Goal: Task Accomplishment & Management: Manage account settings

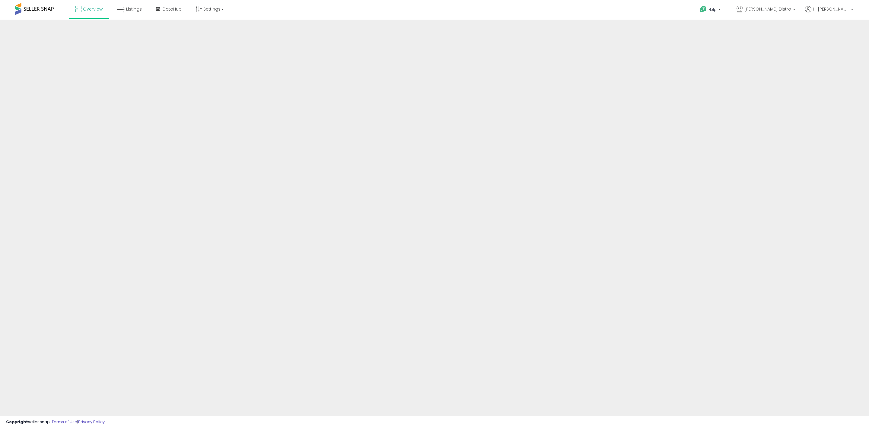
click at [132, 26] on div at bounding box center [434, 145] width 869 height 250
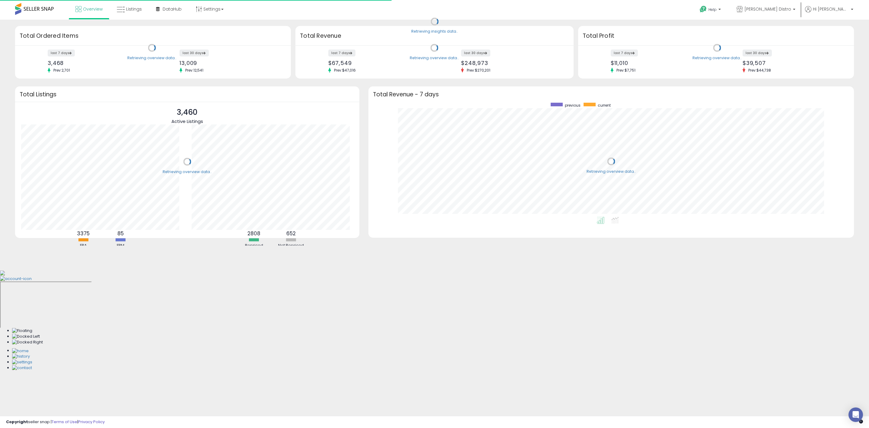
scroll to position [114, 473]
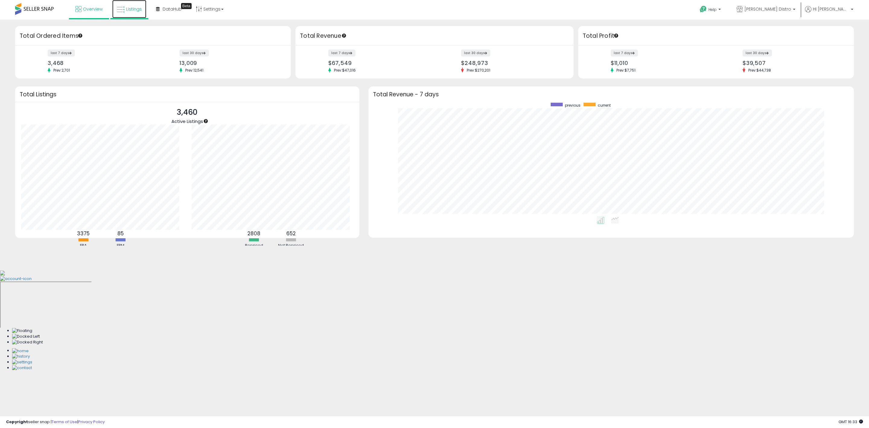
click at [129, 8] on span "Listings" at bounding box center [134, 9] width 16 height 6
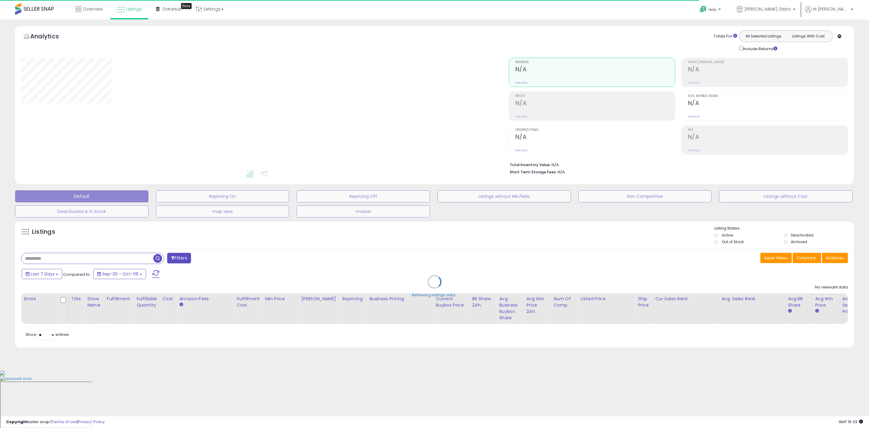
type input "*****"
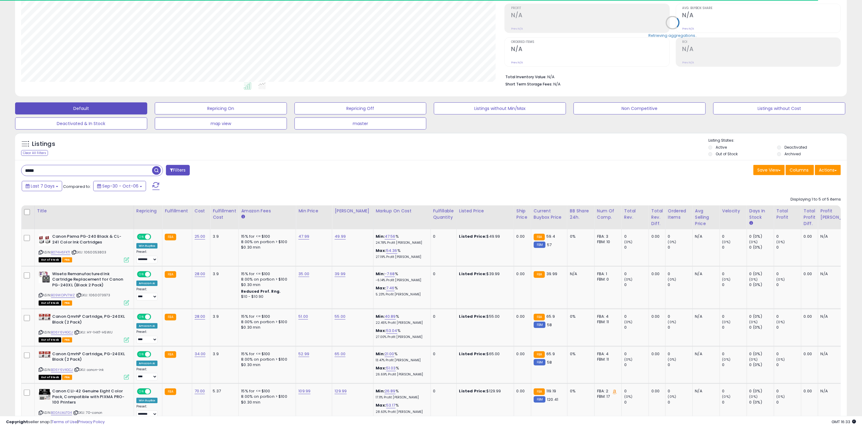
scroll to position [91, 0]
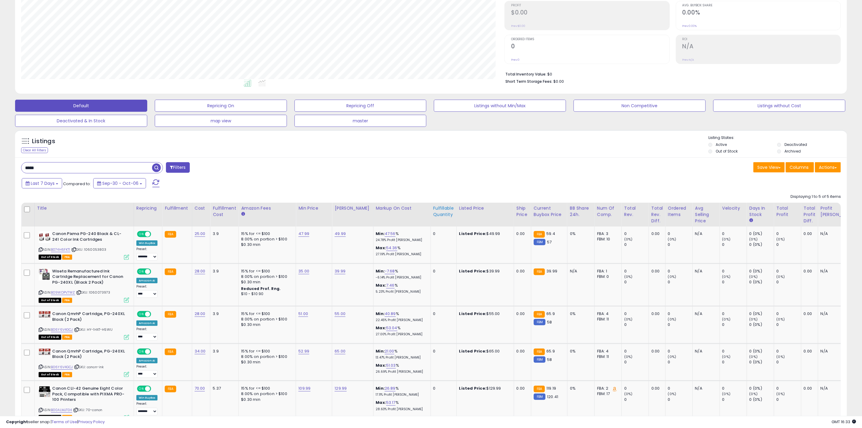
click at [433, 216] on div "Fulfillable Quantity" at bounding box center [443, 211] width 21 height 13
drag, startPoint x: 73, startPoint y: 180, endPoint x: 77, endPoint y: 172, distance: 9.2
click at [74, 179] on div "Last 7 Days Compared to: Sep-30 - Oct-06" at bounding box center [327, 184] width 615 height 14
click at [77, 171] on input "*****" at bounding box center [88, 167] width 135 height 11
click at [77, 170] on input "*****" at bounding box center [127, 167] width 212 height 11
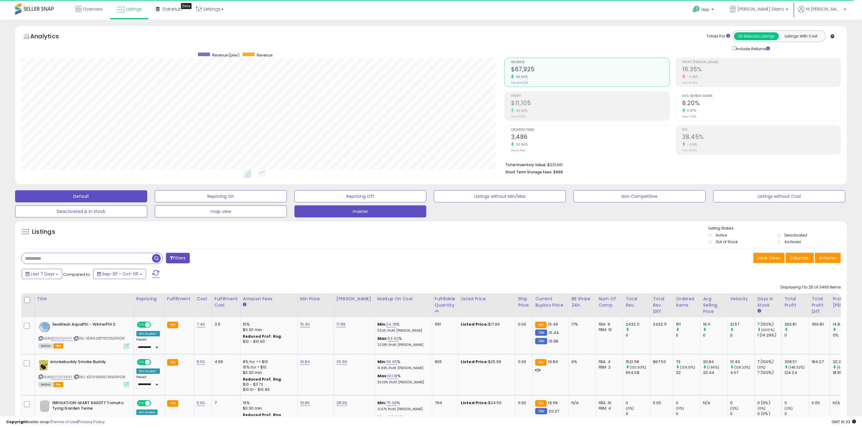
scroll to position [124, 483]
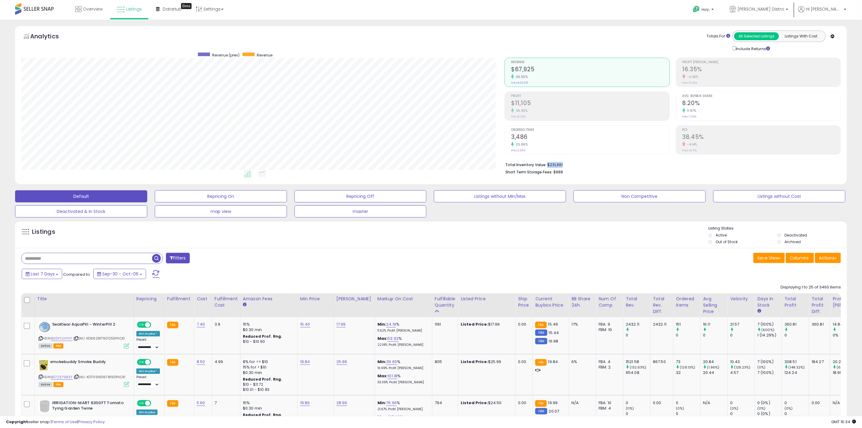
drag, startPoint x: 566, startPoint y: 165, endPoint x: 547, endPoint y: 165, distance: 19.0
click at [547, 165] on li "Total Inventory Value: $231,661" at bounding box center [670, 164] width 331 height 7
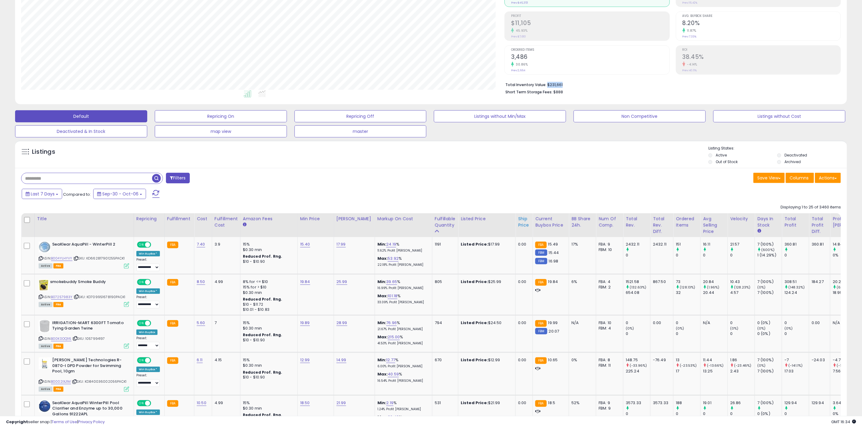
scroll to position [91, 0]
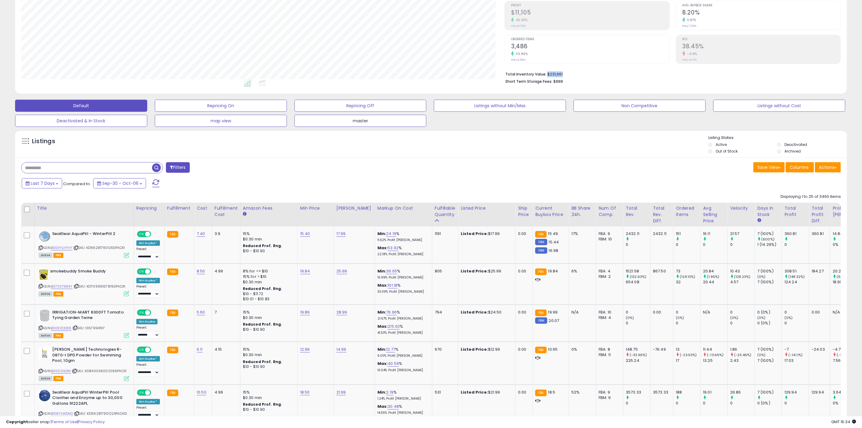
drag, startPoint x: 402, startPoint y: 118, endPoint x: 589, endPoint y: 373, distance: 316.4
click at [402, 118] on button "master" at bounding box center [360, 121] width 132 height 12
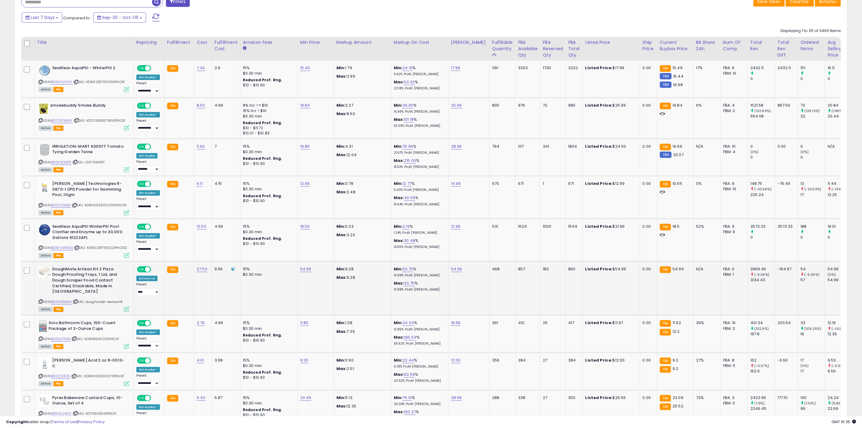
scroll to position [181, 0]
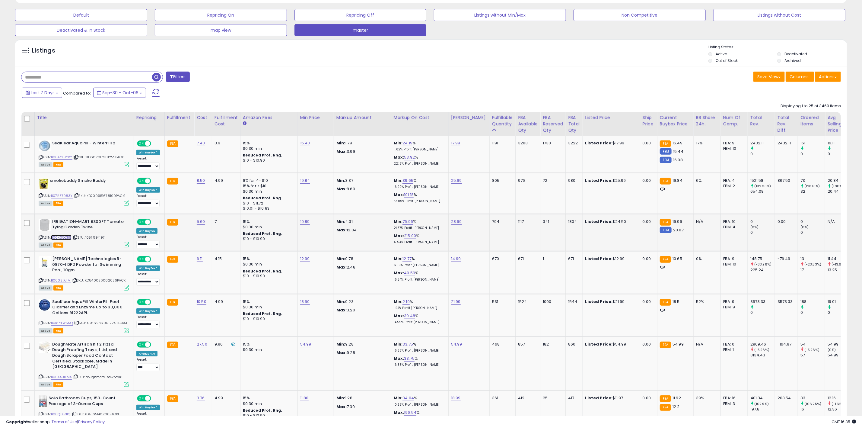
click at [64, 237] on link "B00K0OQ1I6" at bounding box center [61, 237] width 21 height 5
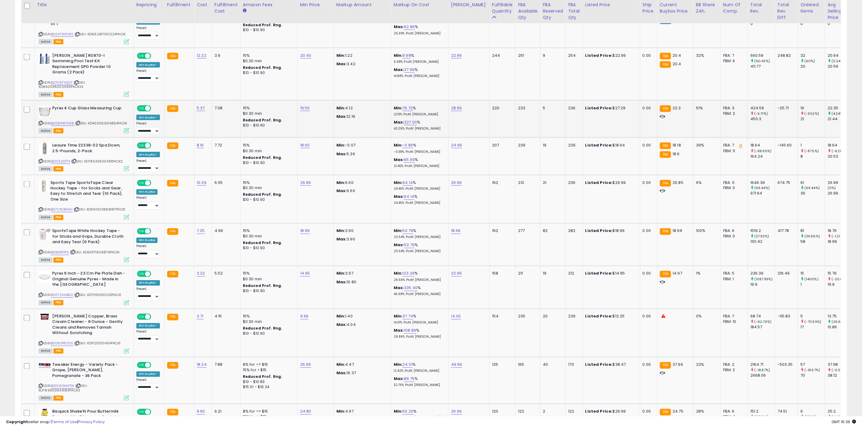
scroll to position [679, 0]
click at [308, 141] on link "18.60" at bounding box center [305, 144] width 10 height 6
type input "****"
click button "submit" at bounding box center [320, 115] width 10 height 9
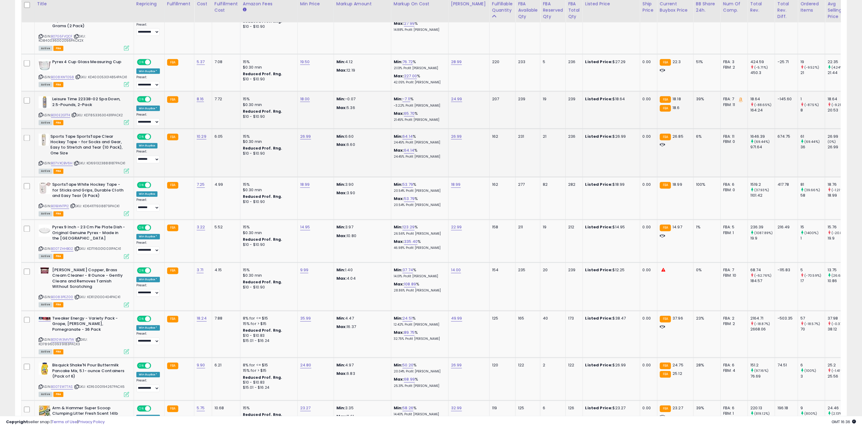
scroll to position [769, 0]
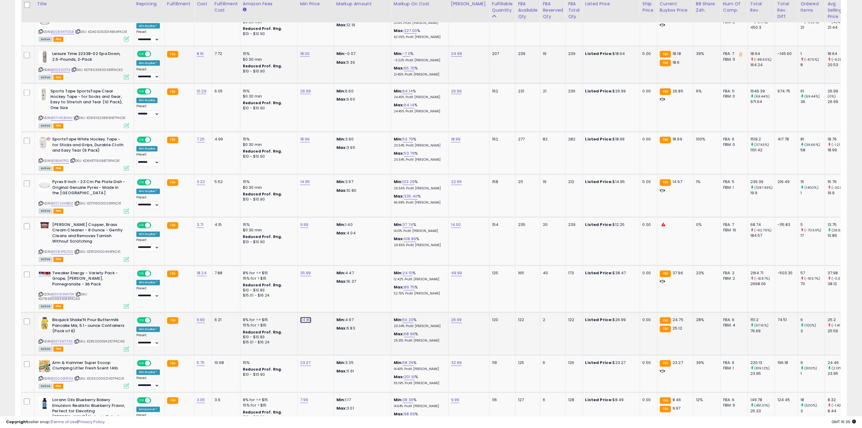
click at [309, 317] on link "24.80" at bounding box center [305, 320] width 11 height 6
type input "*****"
click button "submit" at bounding box center [320, 286] width 10 height 9
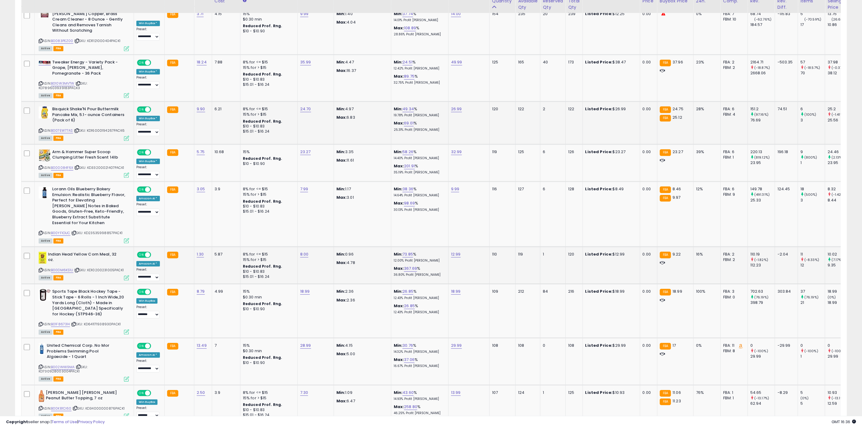
scroll to position [1010, 0]
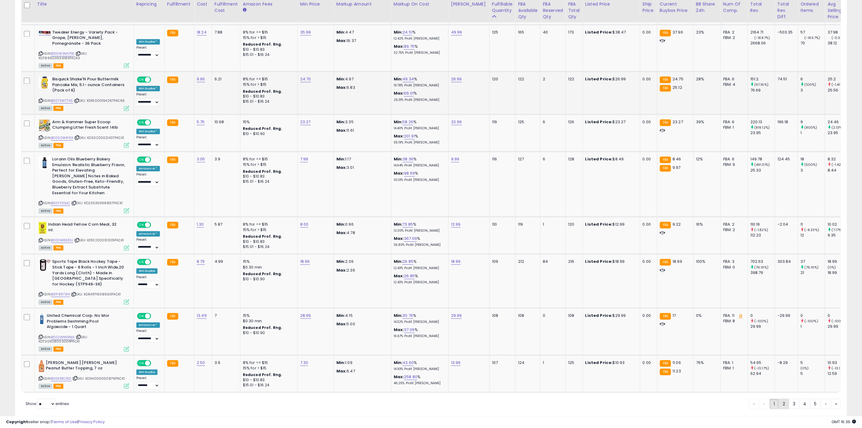
click at [783, 398] on link "2" at bounding box center [784, 403] width 10 height 10
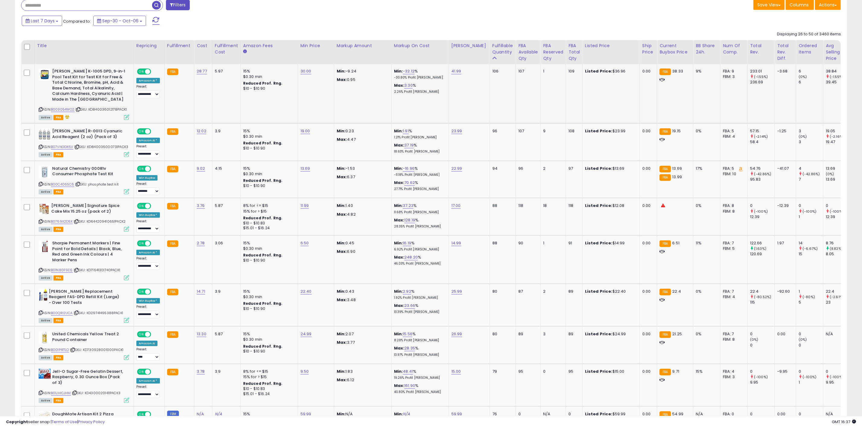
scroll to position [272, 0]
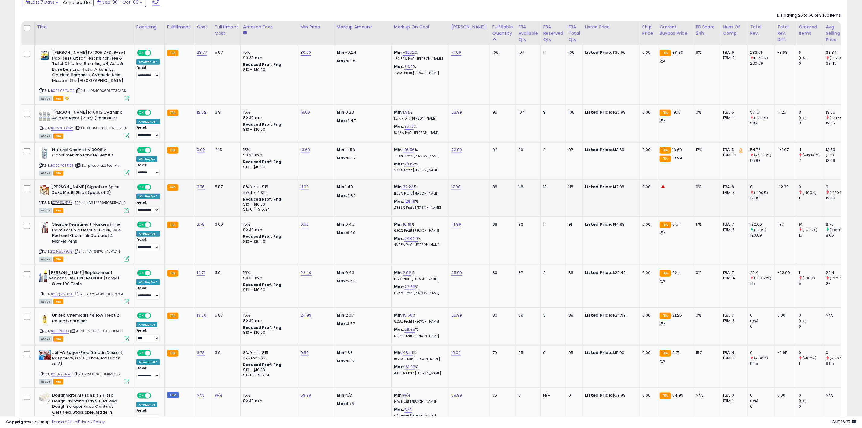
click at [64, 204] on link "B0769X2D5X" at bounding box center [62, 202] width 22 height 5
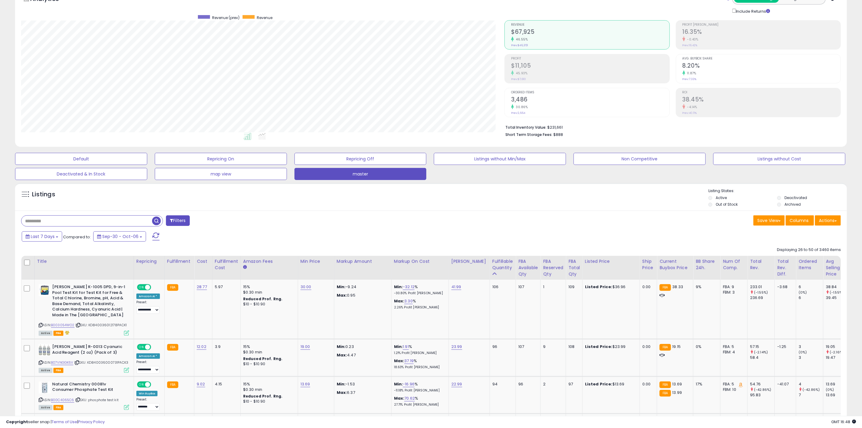
scroll to position [0, 0]
